Goal: Task Accomplishment & Management: Manage account settings

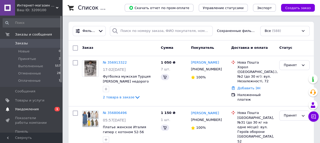
click at [25, 108] on span "Уведомления" at bounding box center [27, 109] width 24 height 5
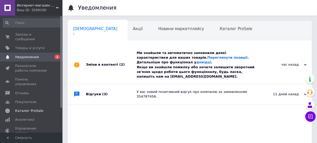
scroll to position [0, 3]
click at [21, 46] on span "Товары и услуги" at bounding box center [29, 48] width 29 height 5
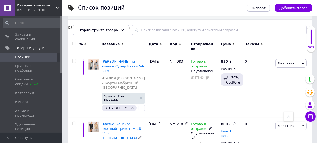
scroll to position [47, 0]
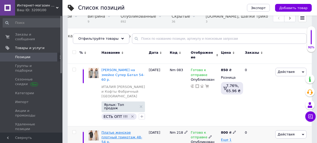
click at [115, 131] on span "Платье женское плотный трикотаж 48- 54 р. [GEOGRAPHIC_DATA]" at bounding box center [121, 140] width 41 height 18
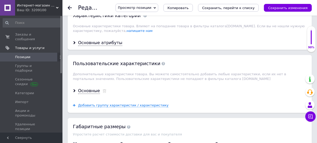
scroll to position [449, 0]
click at [89, 40] on div "Основные атрибуты" at bounding box center [100, 43] width 44 height 6
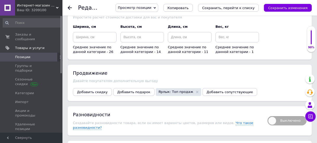
scroll to position [969, 0]
